Goal: Book appointment/travel/reservation

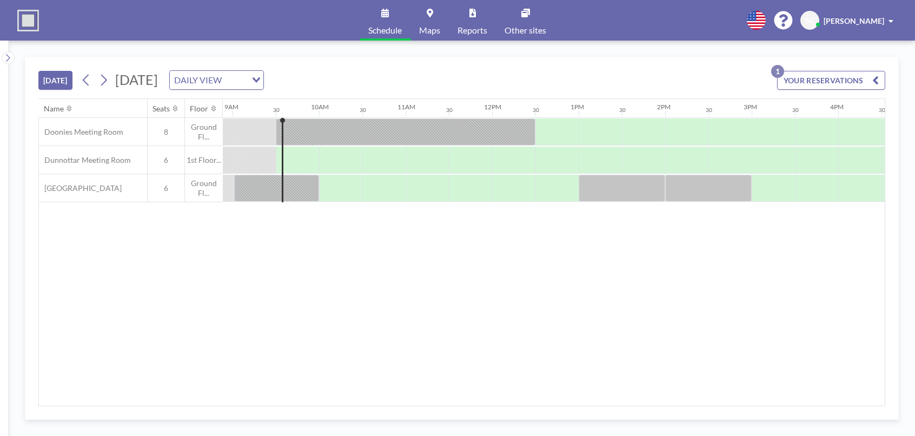
scroll to position [0, 778]
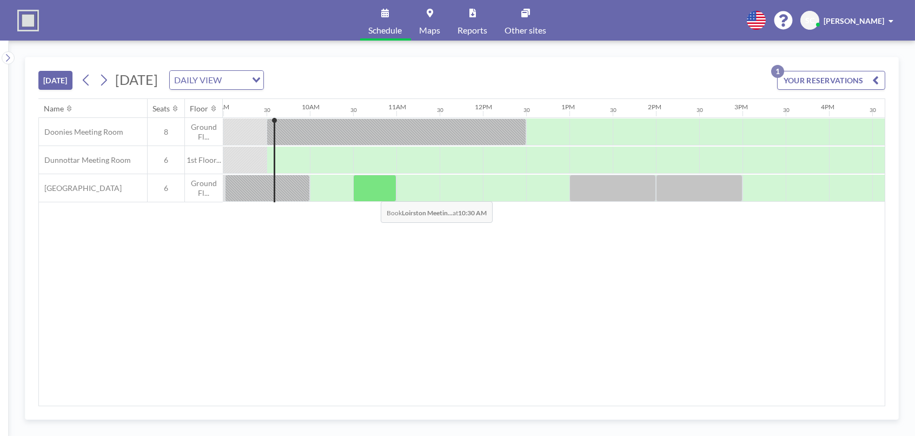
click at [372, 193] on div at bounding box center [374, 188] width 43 height 27
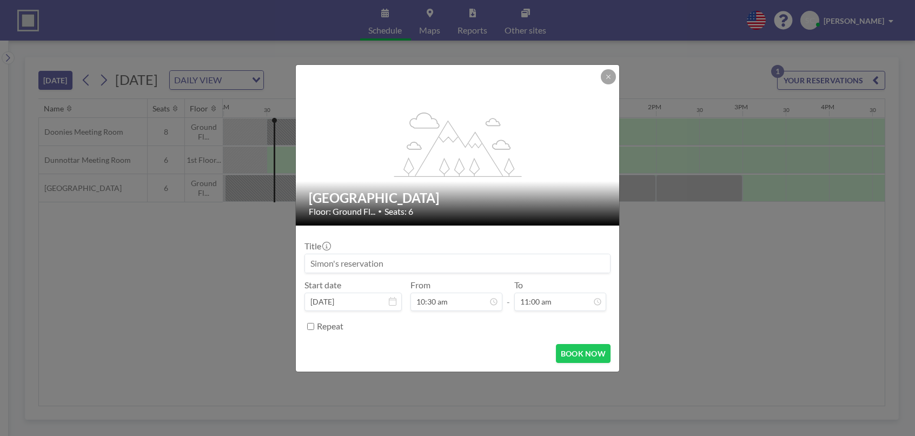
click at [372, 193] on h2 "[GEOGRAPHIC_DATA]" at bounding box center [458, 198] width 299 height 16
click at [576, 351] on button "BOOK NOW" at bounding box center [583, 353] width 55 height 19
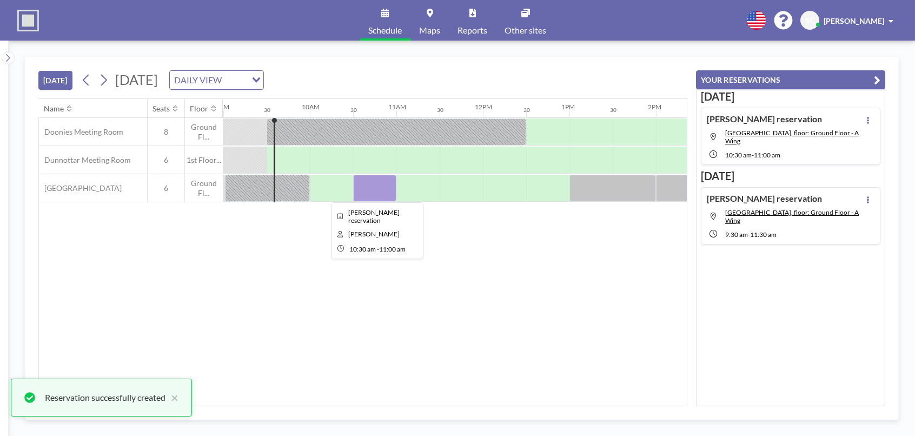
click at [367, 187] on div at bounding box center [374, 188] width 43 height 27
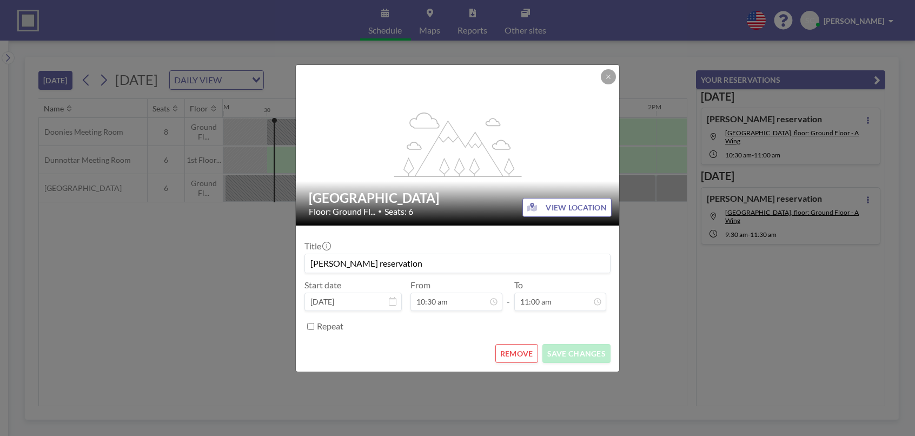
click at [367, 187] on div "[GEOGRAPHIC_DATA] Floor: Ground Fl... • Seats: 6" at bounding box center [458, 203] width 325 height 44
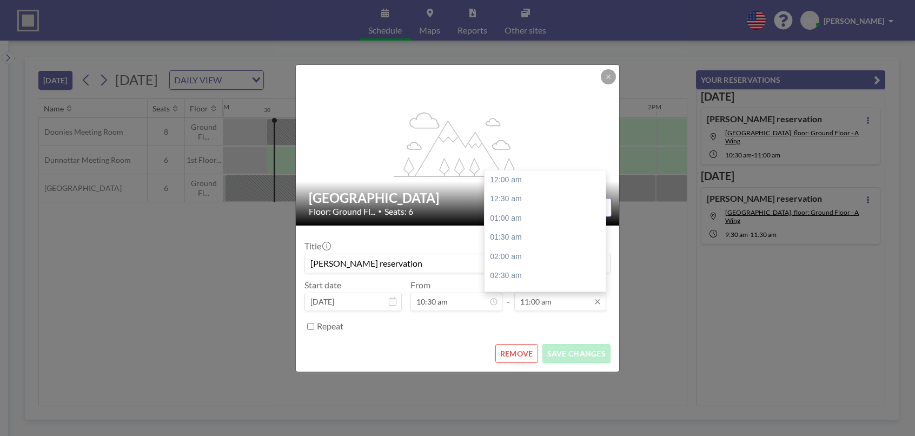
scroll to position [423, 0]
click at [535, 200] on div "11:30 am" at bounding box center [548, 199] width 127 height 19
type input "11:30 am"
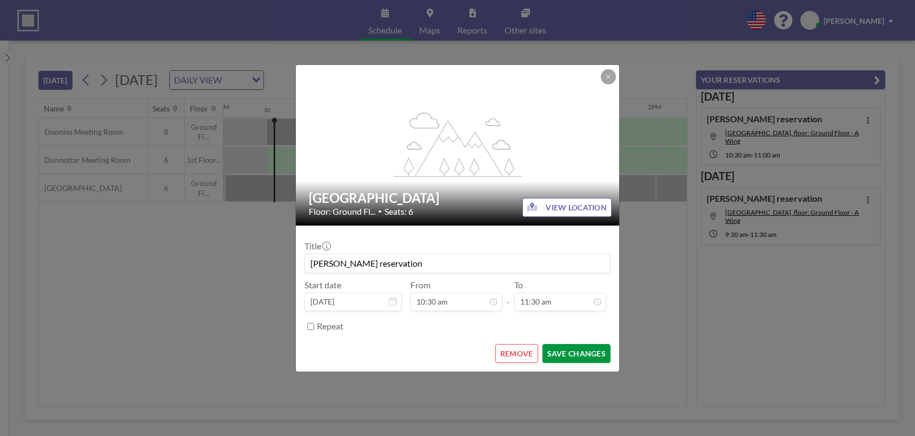
scroll to position [0, 0]
click at [560, 355] on button "SAVE CHANGES" at bounding box center [577, 353] width 68 height 19
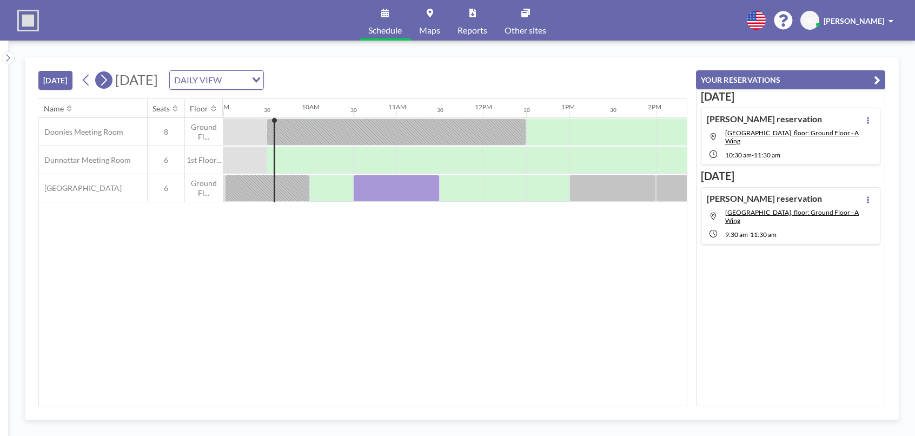
click at [106, 80] on icon at bounding box center [103, 80] width 10 height 16
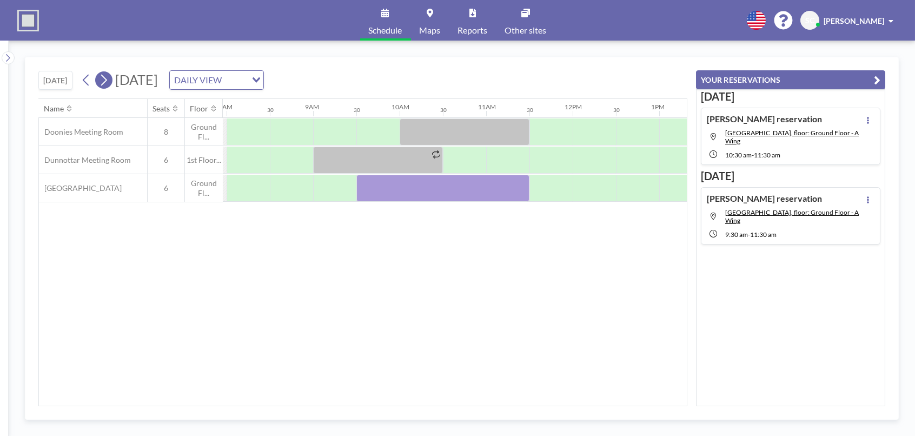
scroll to position [0, 692]
